Goal: Find contact information: Find contact information

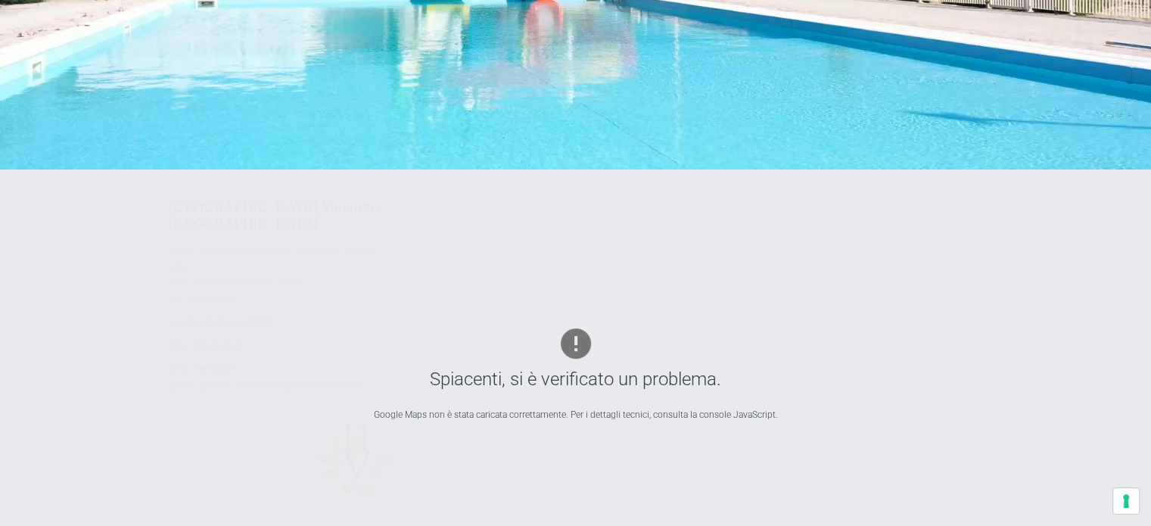
scroll to position [378, 0]
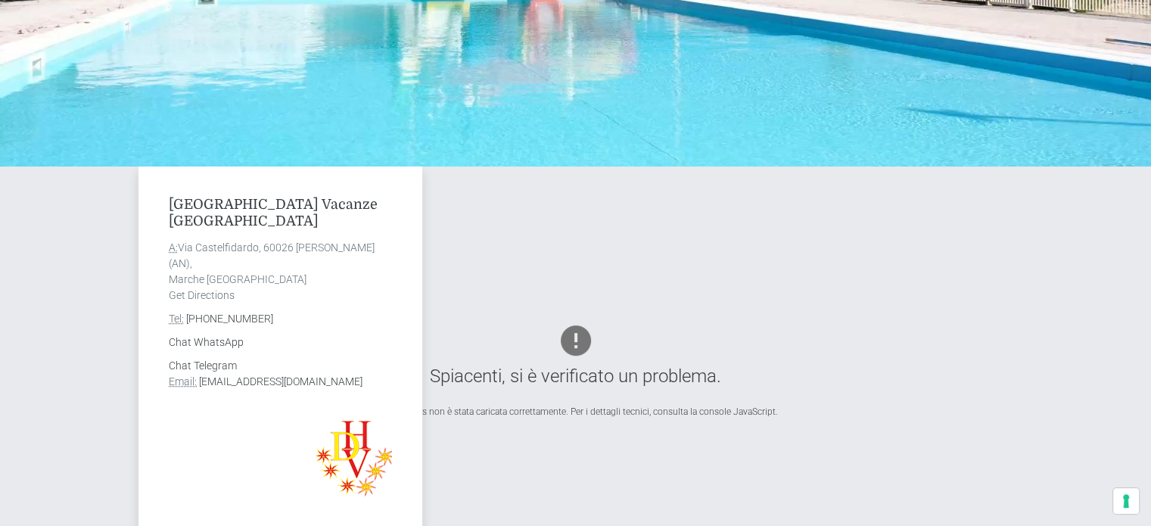
drag, startPoint x: 394, startPoint y: 383, endPoint x: 198, endPoint y: 382, distance: 196.1
click at [198, 382] on div "Villaggio Centro Vacanze De Angelis A: Via Castelfidardo, 60026 Marcelli di Num…" at bounding box center [281, 371] width 284 height 408
copy link "info@villaggiocentrovacanzedeangelis.it"
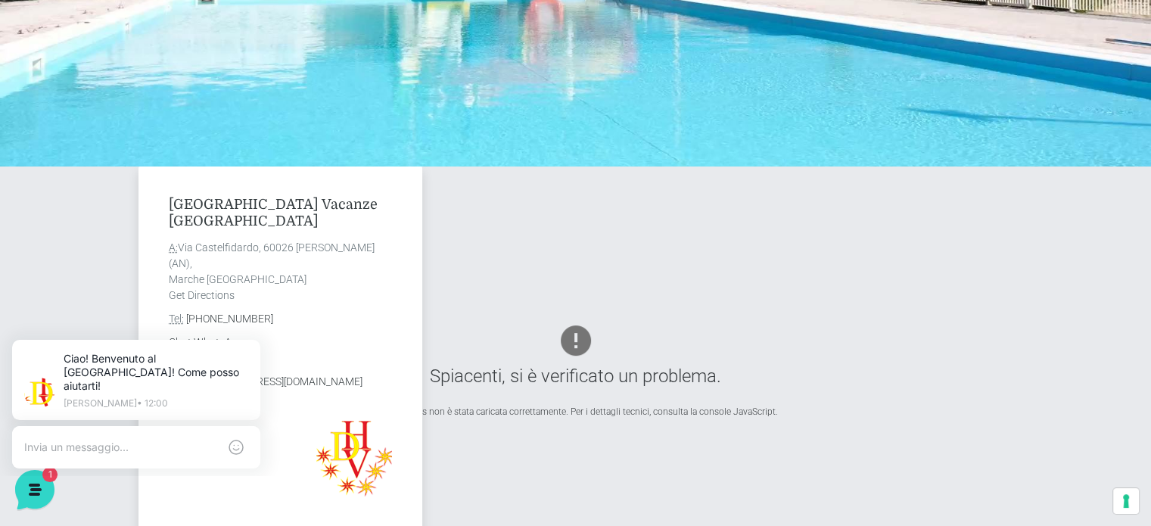
scroll to position [0, 0]
click at [391, 363] on address "Chat Telegram Email: info@villaggiocentrovacanzedeangelis.it" at bounding box center [280, 374] width 223 height 32
drag, startPoint x: 383, startPoint y: 701, endPoint x: 271, endPoint y: 371, distance: 348.5
click at [259, 343] on icon at bounding box center [257, 343] width 12 height 12
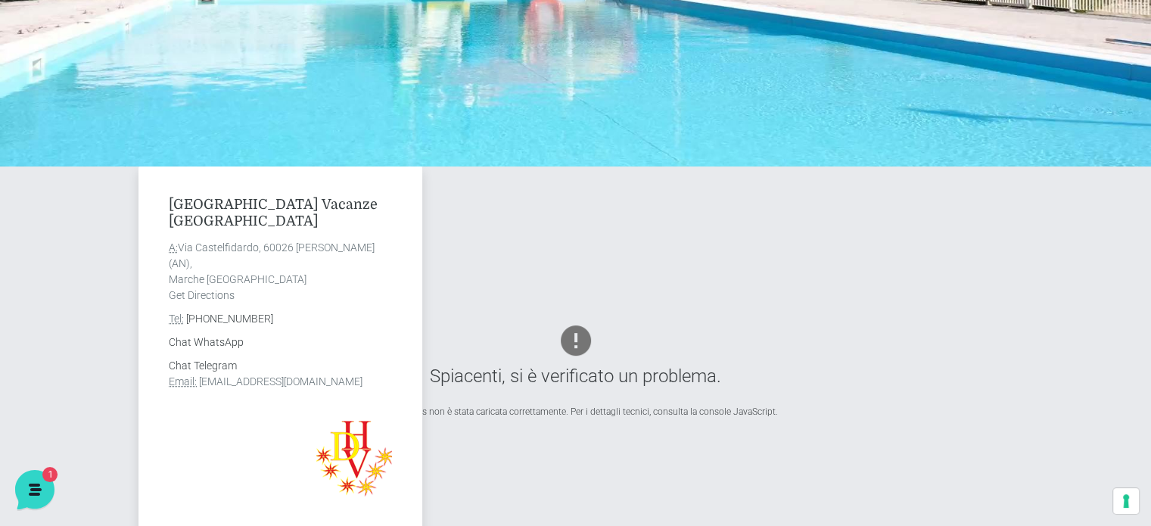
drag, startPoint x: 391, startPoint y: 381, endPoint x: 200, endPoint y: 388, distance: 191.6
click at [200, 388] on address "Chat Telegram Email: info@villaggiocentrovacanzedeangelis.it" at bounding box center [280, 374] width 223 height 32
copy link "info@villaggiocentrovacanzedeangelis.it"
click at [363, 385] on link "info@villaggiocentrovacanzedeangelis.it" at bounding box center [281, 381] width 164 height 12
click at [244, 423] on p at bounding box center [280, 464] width 223 height 86
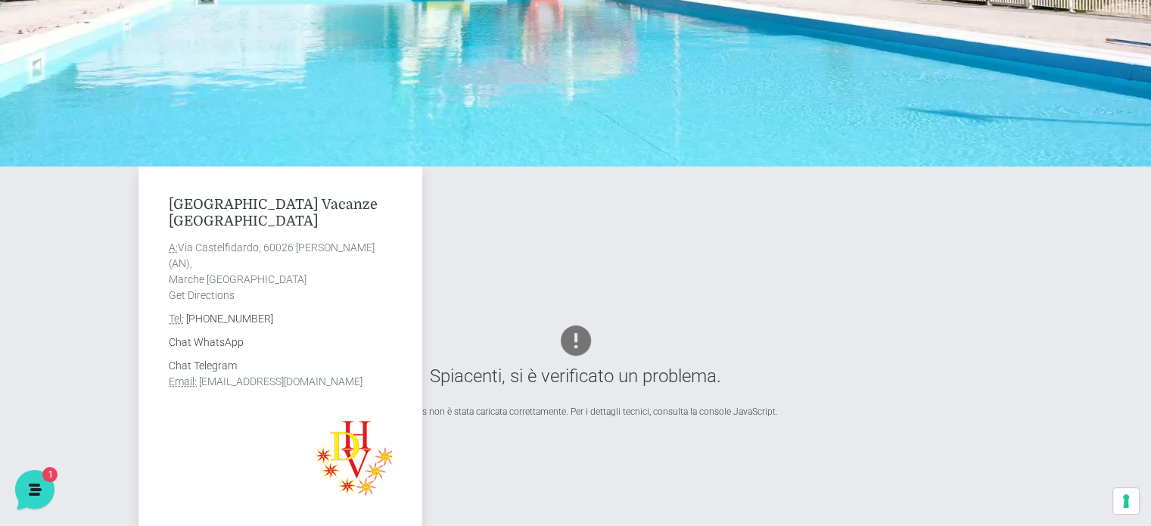
drag, startPoint x: 393, startPoint y: 380, endPoint x: 200, endPoint y: 379, distance: 193.0
click at [200, 379] on div "Villaggio Centro Vacanze De Angelis A: Via Castelfidardo, 60026 Marcelli di Num…" at bounding box center [281, 371] width 284 height 408
copy link "info@villaggiocentrovacanzedeangelis.it"
